Goal: Check status: Check status

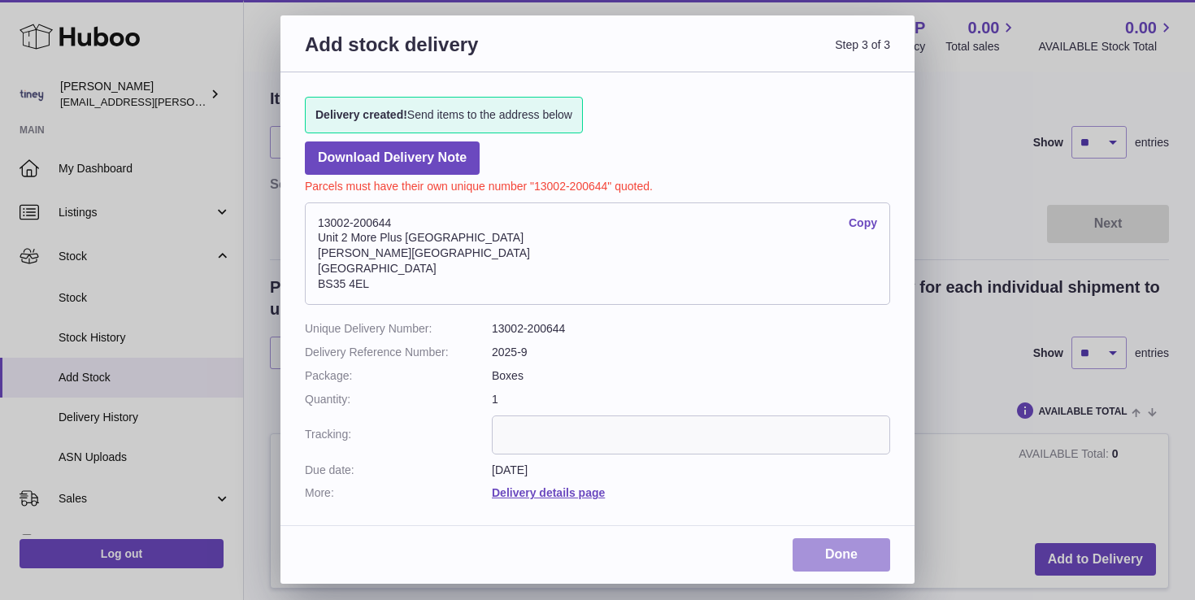
click at [849, 558] on link "Done" at bounding box center [841, 554] width 98 height 33
click at [961, 302] on div "Add stock delivery Step 3 of 3 Delivery created! Send items to the address belo…" at bounding box center [597, 300] width 1195 height 600
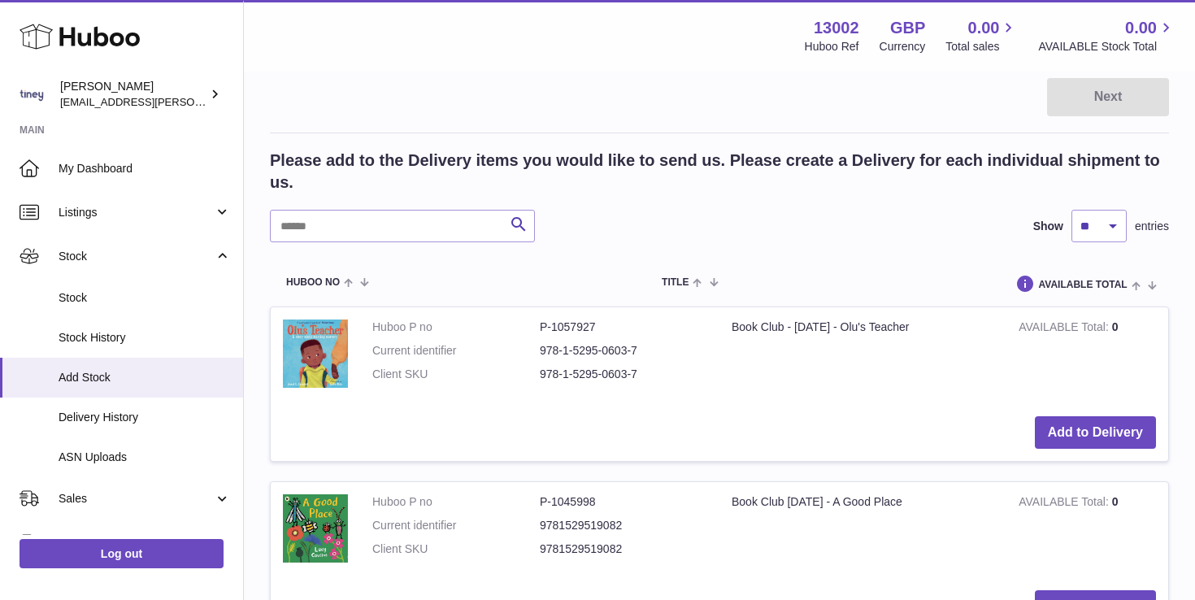
scroll to position [234, 0]
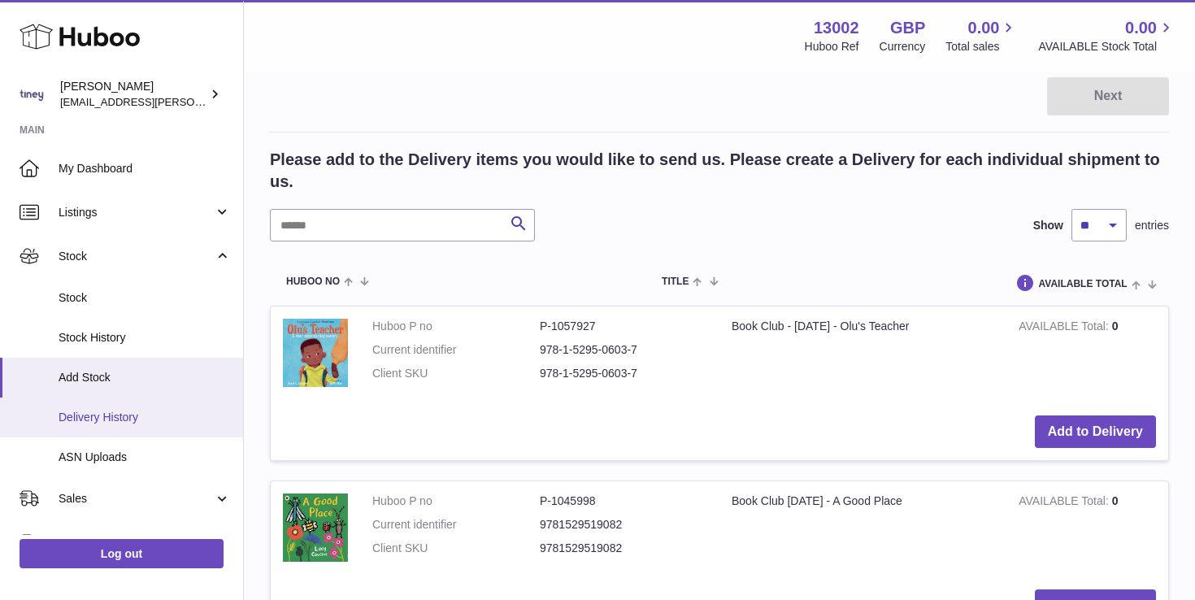
click at [159, 408] on link "Delivery History" at bounding box center [121, 417] width 243 height 40
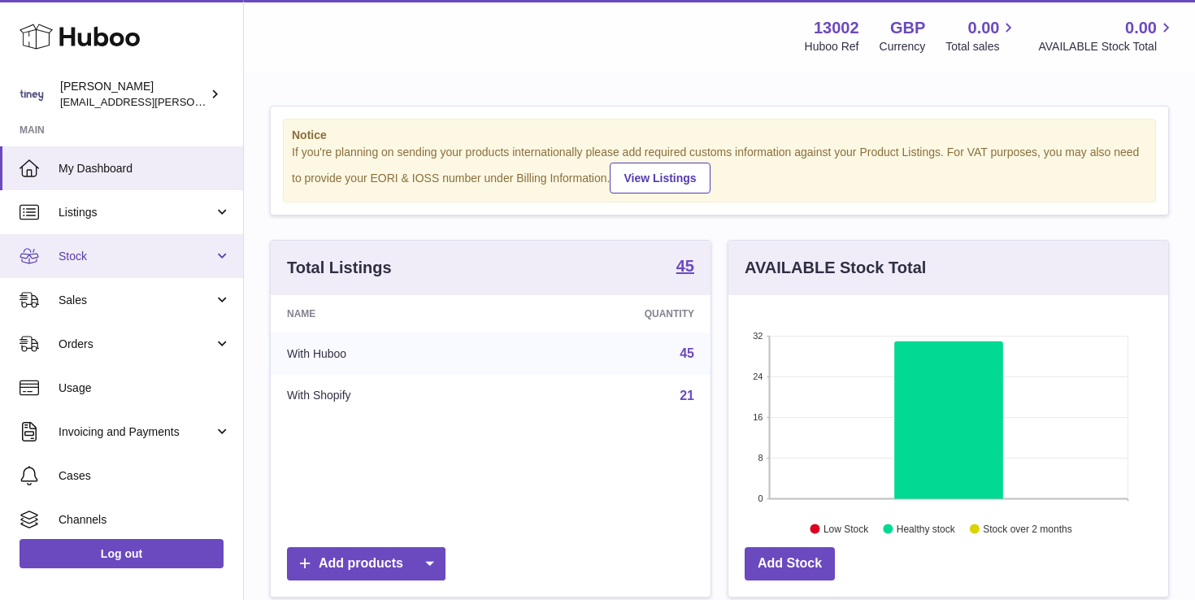
click at [140, 259] on span "Stock" at bounding box center [136, 256] width 155 height 15
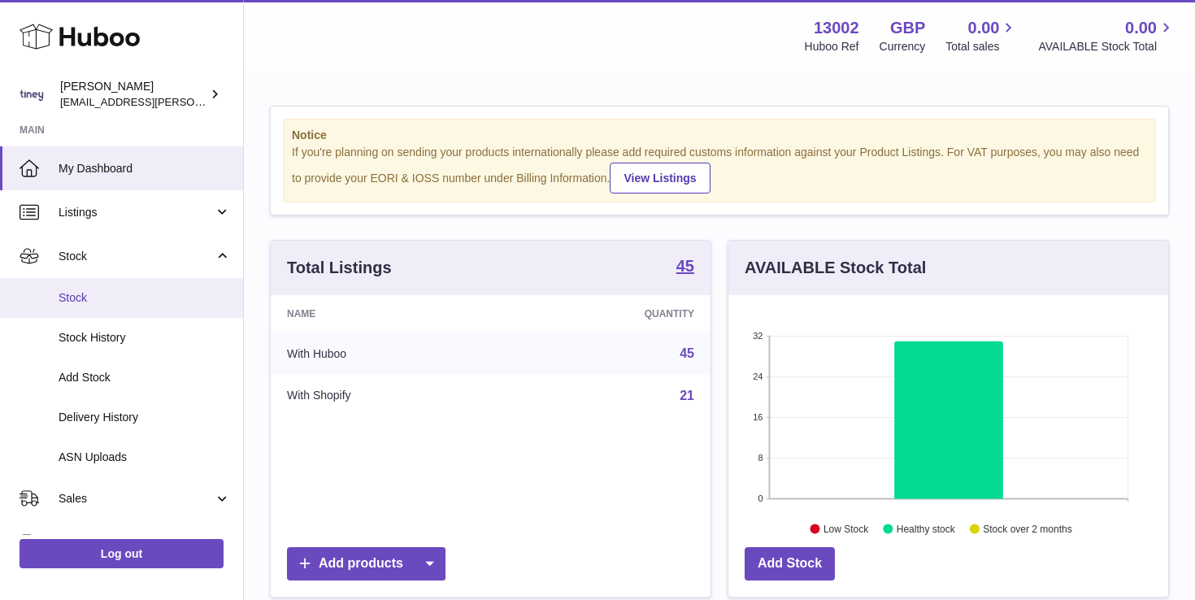
click at [131, 297] on span "Stock" at bounding box center [145, 297] width 172 height 15
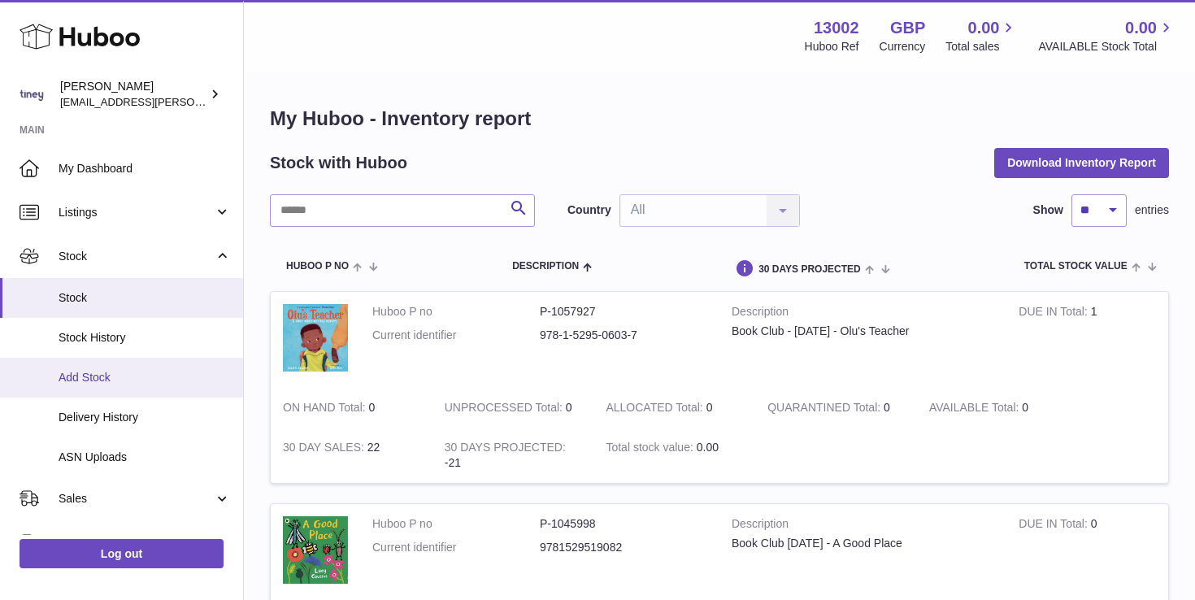
click at [119, 392] on link "Add Stock" at bounding box center [121, 378] width 243 height 40
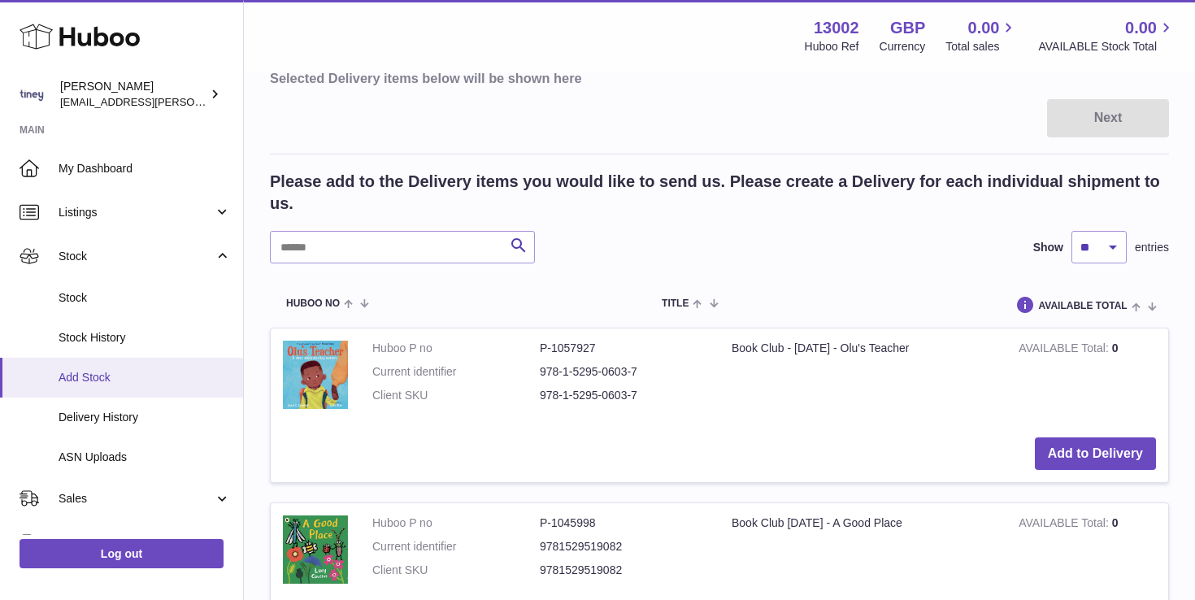
scroll to position [90, 0]
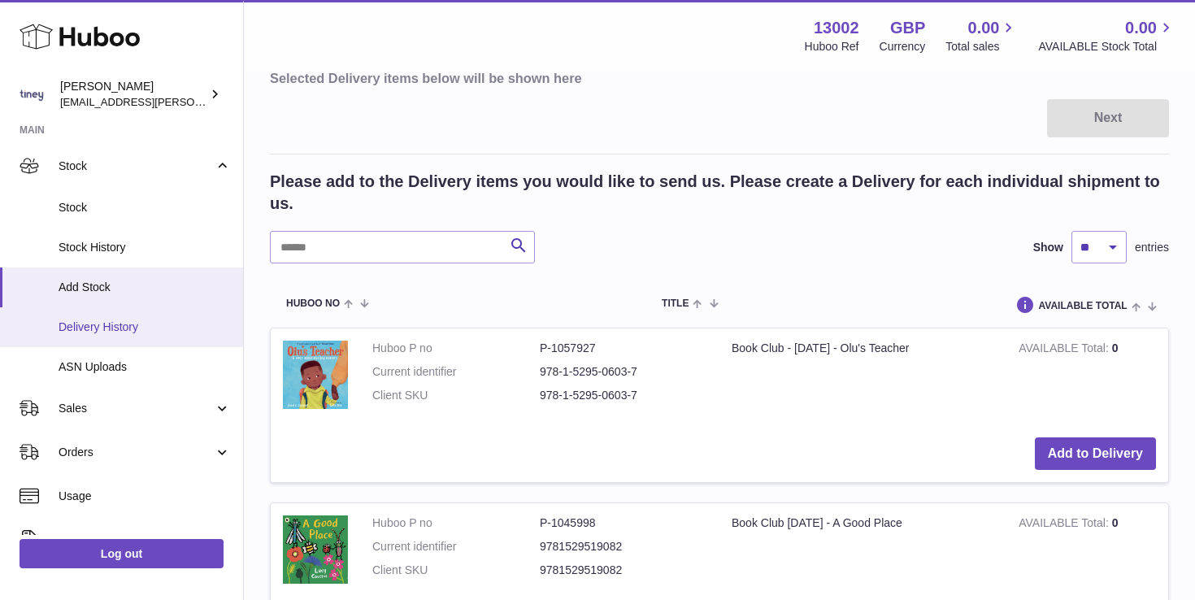
click at [126, 317] on link "Delivery History" at bounding box center [121, 327] width 243 height 40
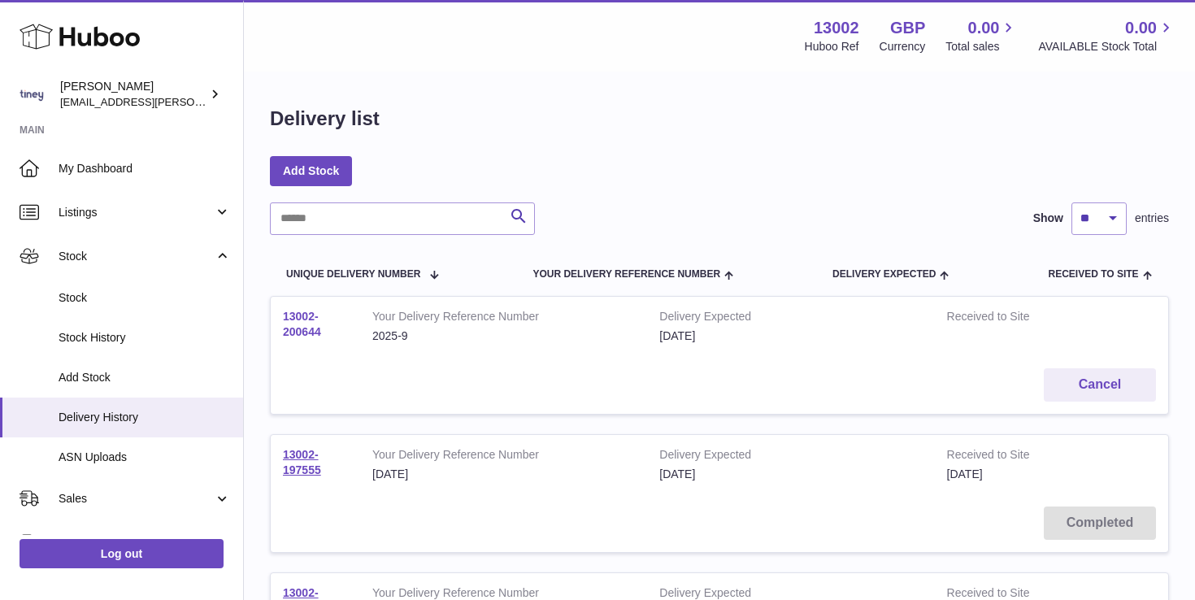
click at [298, 321] on link "13002-200644" at bounding box center [302, 324] width 38 height 28
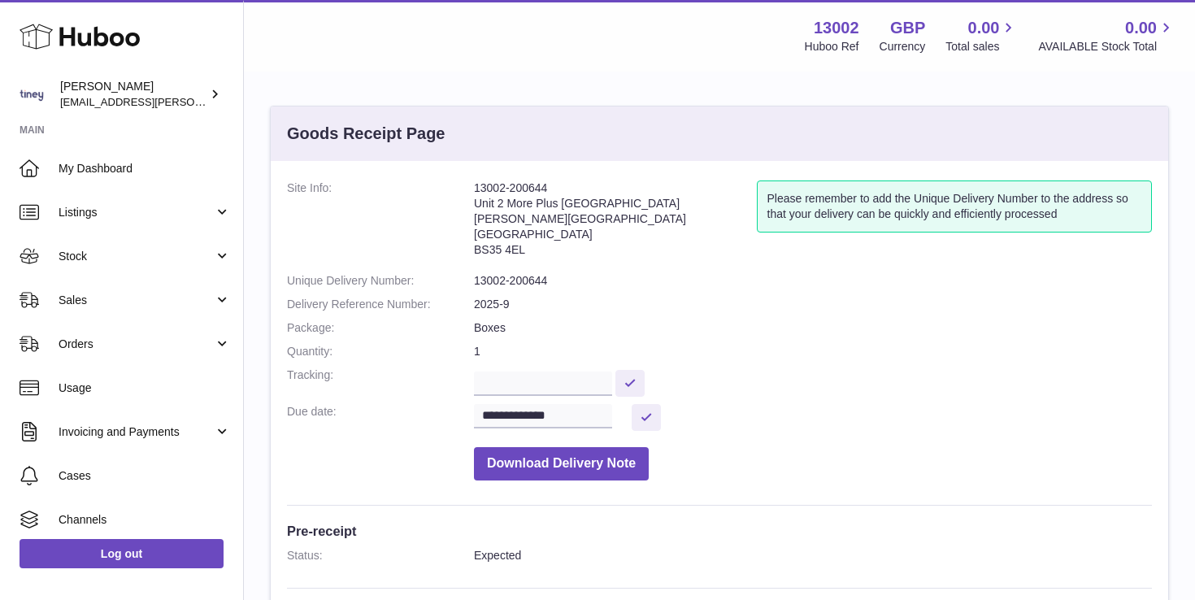
drag, startPoint x: 473, startPoint y: 186, endPoint x: 598, endPoint y: 193, distance: 125.3
click at [598, 193] on dl "**********" at bounding box center [719, 334] width 865 height 308
